Goal: Task Accomplishment & Management: Manage account settings

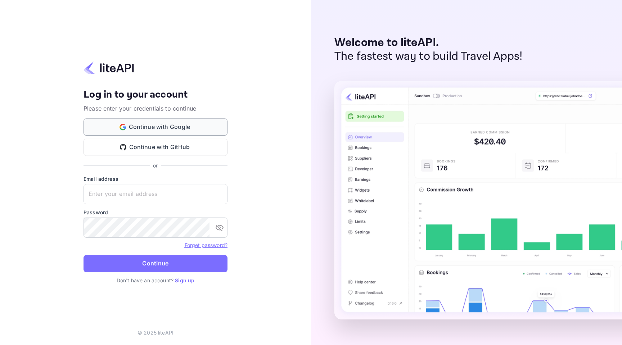
click at [212, 131] on button "Continue with Google" at bounding box center [155, 126] width 144 height 17
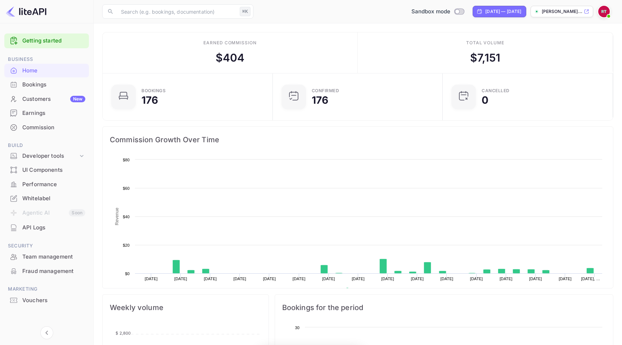
scroll to position [117, 166]
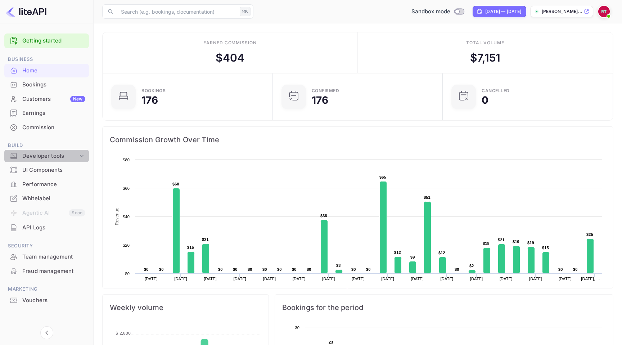
click at [71, 159] on div "Developer tools" at bounding box center [50, 156] width 56 height 8
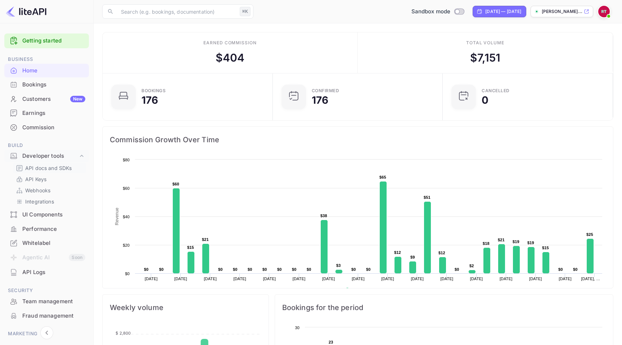
click at [71, 166] on p "API docs and SDKs" at bounding box center [48, 168] width 47 height 8
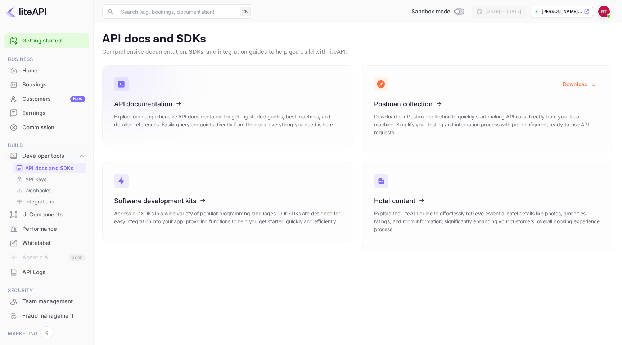
click at [288, 113] on p "Explore our comprehensive API documentation for getting started guides, best pr…" at bounding box center [227, 121] width 227 height 16
click at [60, 178] on link "API Keys" at bounding box center [49, 179] width 67 height 8
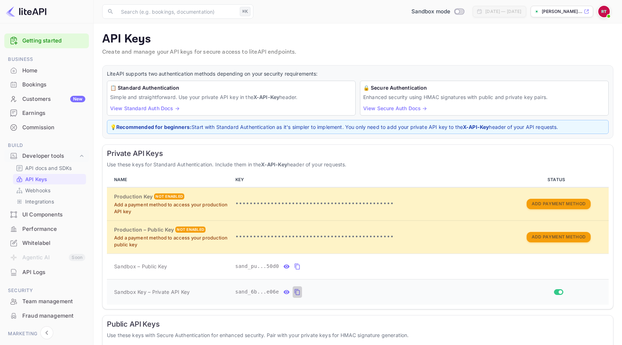
click at [295, 293] on icon "private api keys table" at bounding box center [297, 292] width 6 height 9
